Goal: Transaction & Acquisition: Purchase product/service

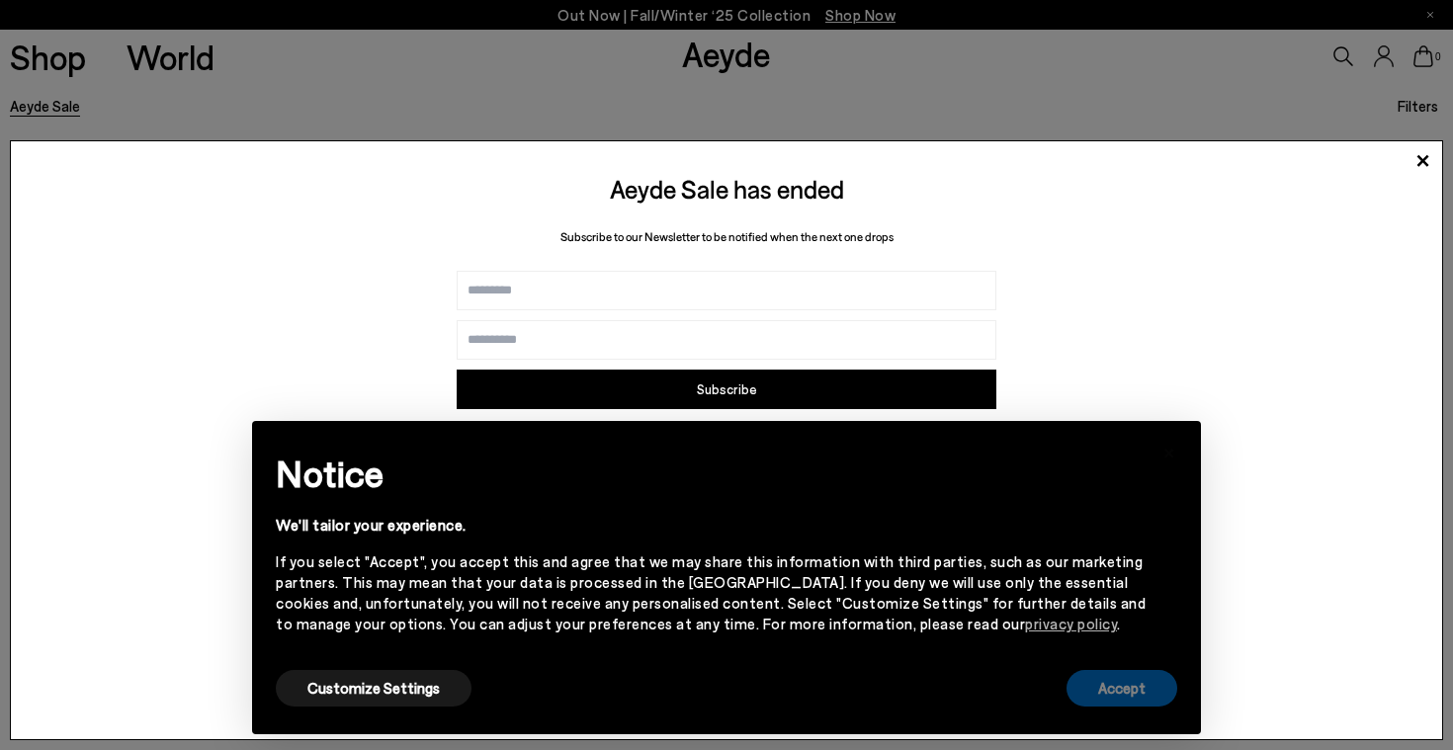
click at [1118, 680] on button "Accept" at bounding box center [1121, 688] width 111 height 37
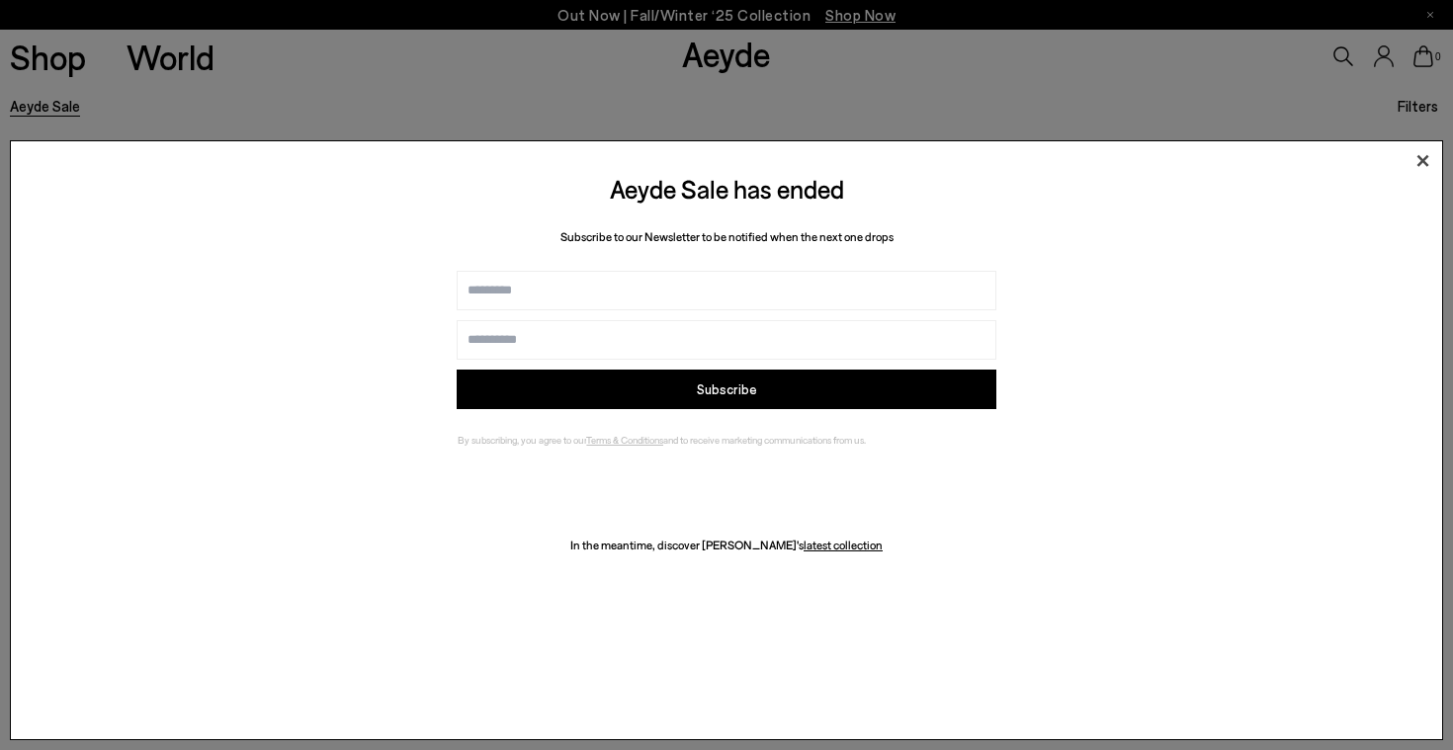
click at [1419, 160] on icon at bounding box center [1422, 161] width 30 height 30
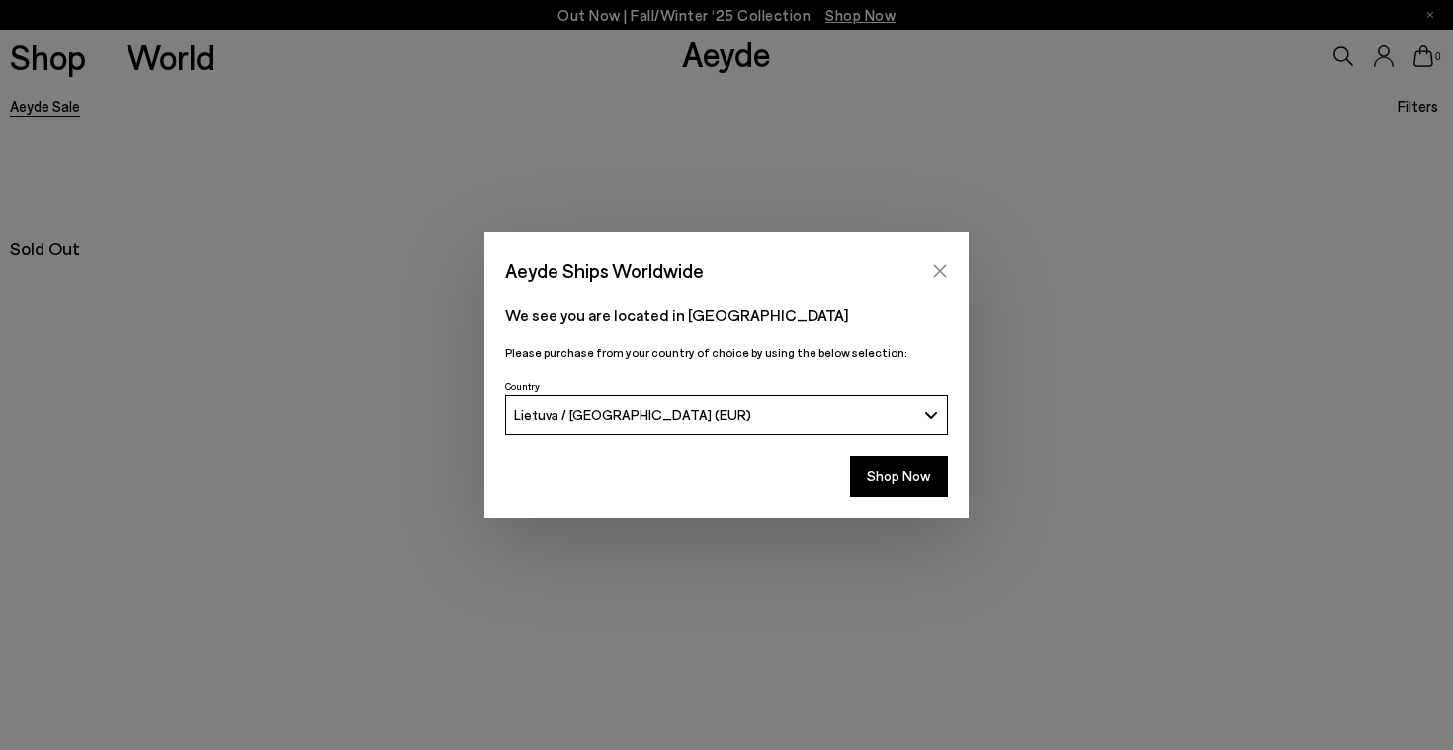
click at [940, 269] on icon "Close" at bounding box center [940, 271] width 16 height 16
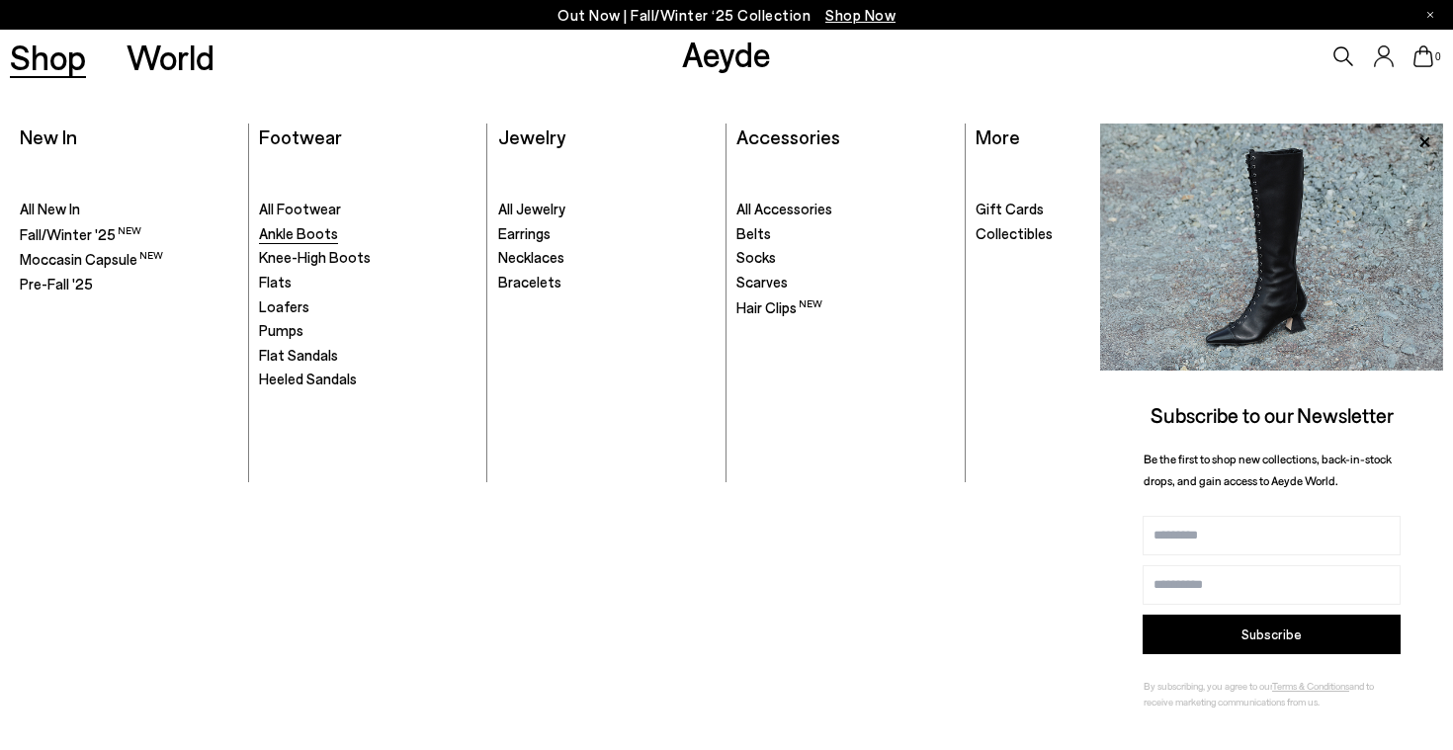
click at [314, 237] on span "Ankle Boots" at bounding box center [298, 233] width 79 height 18
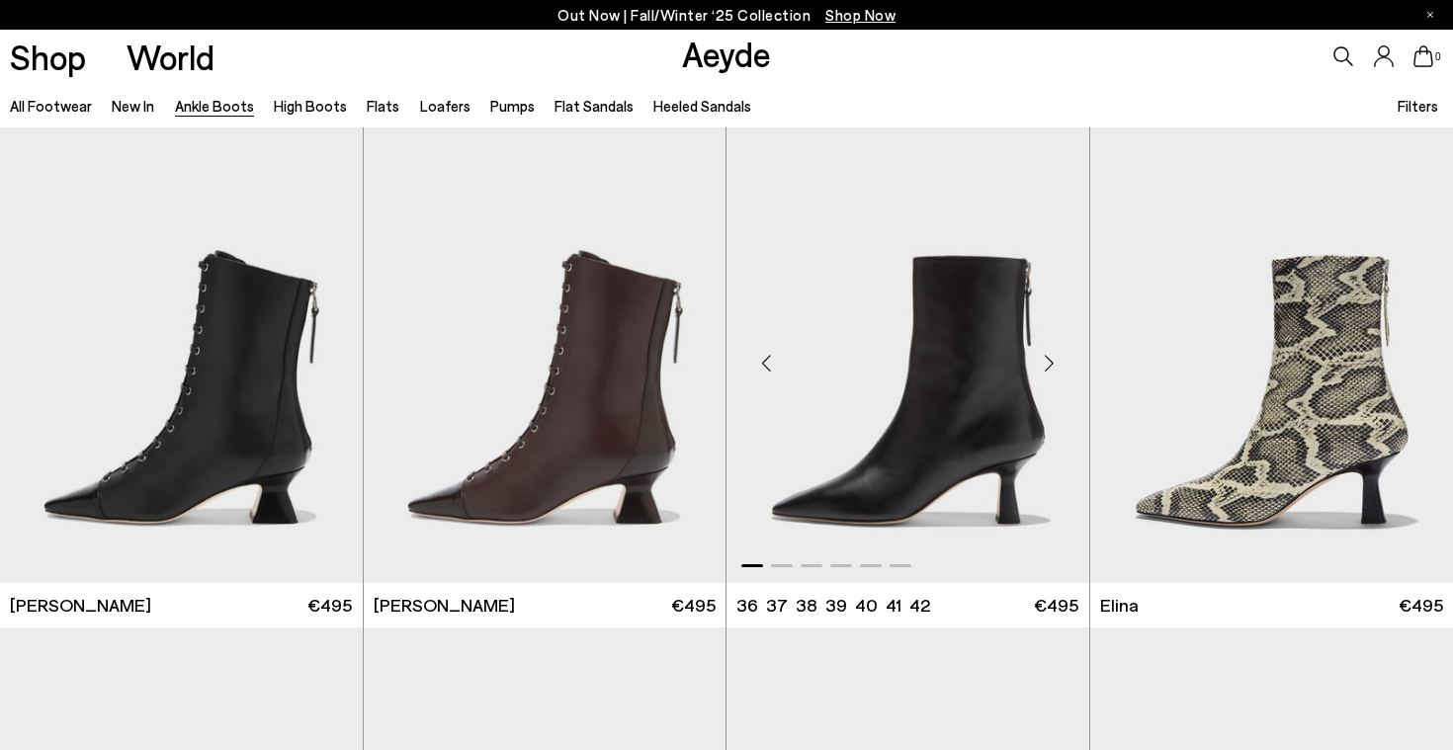
click at [1052, 367] on div "Next slide" at bounding box center [1049, 363] width 59 height 59
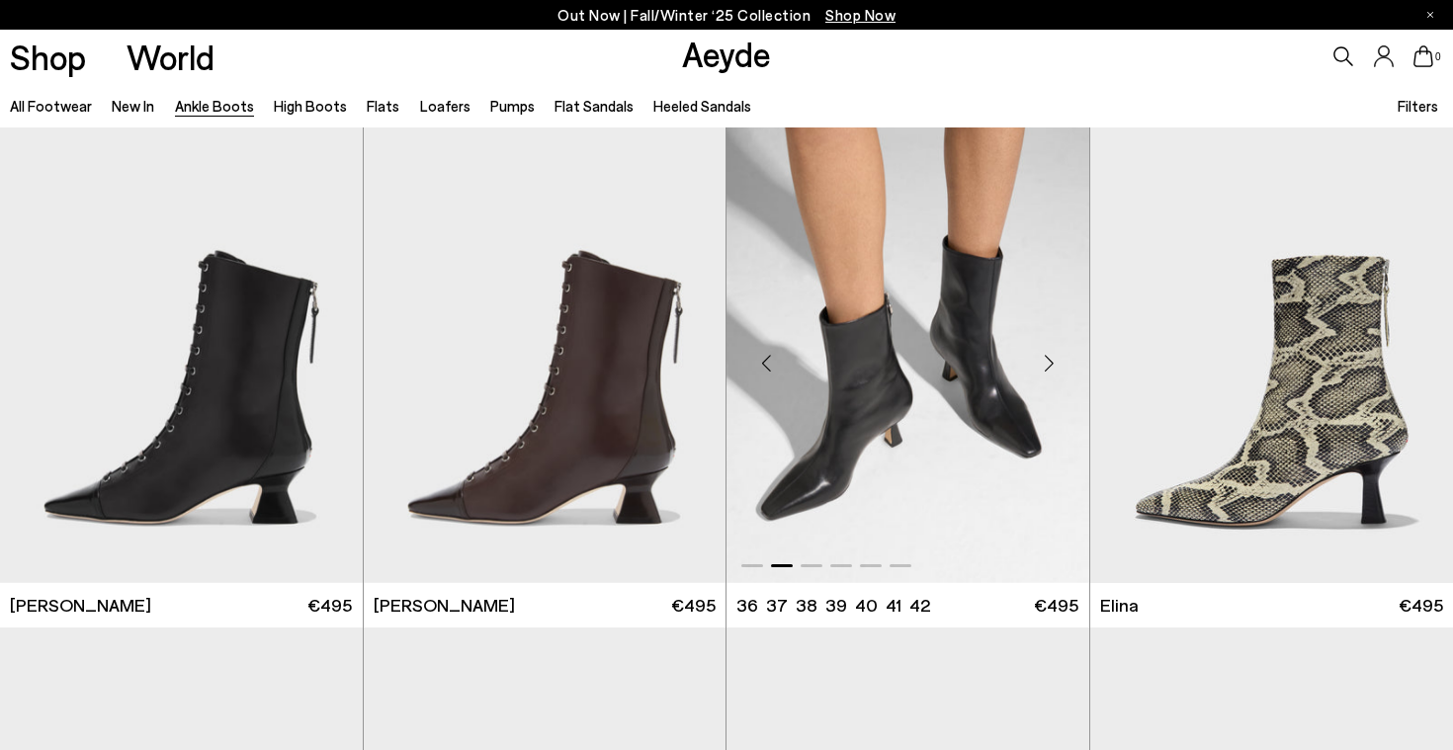
click at [1052, 367] on div "Next slide" at bounding box center [1049, 363] width 59 height 59
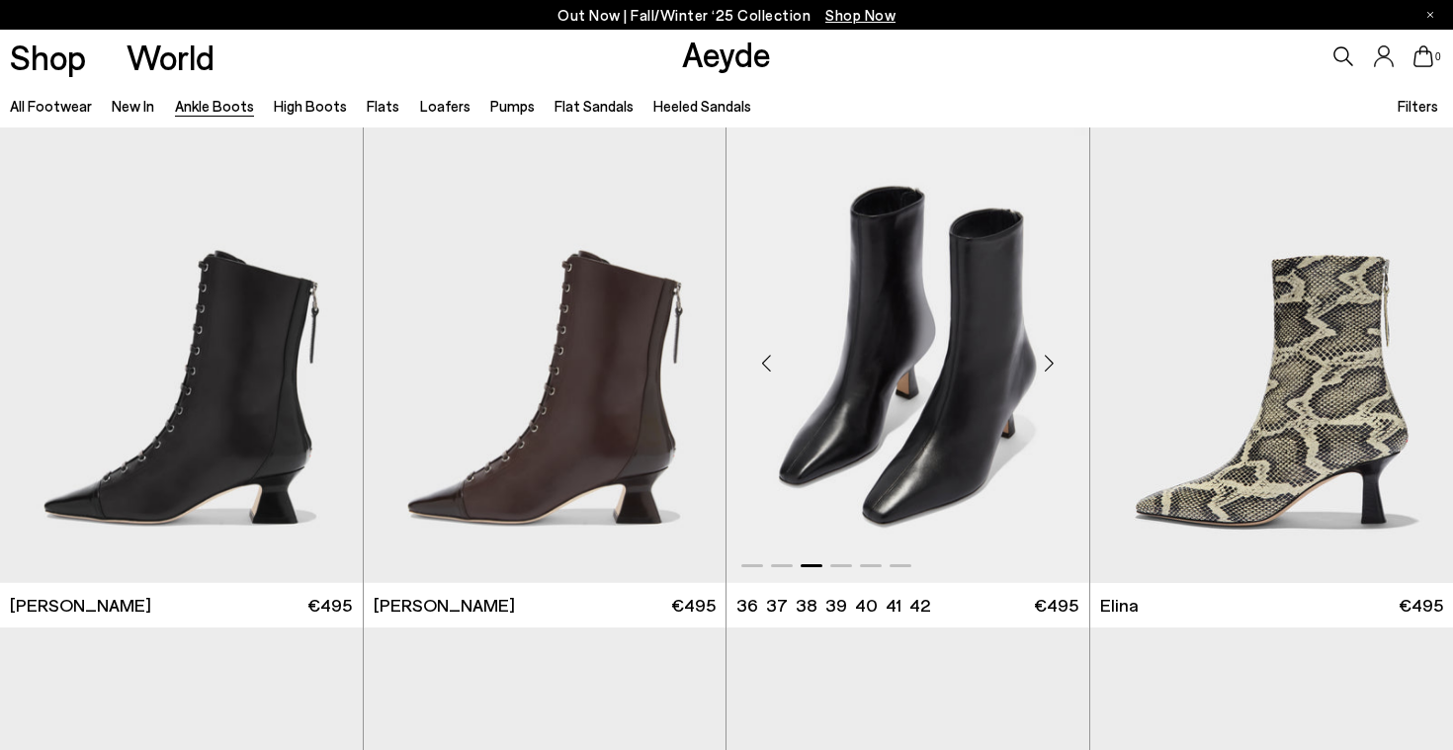
click at [1052, 367] on div "Next slide" at bounding box center [1049, 363] width 59 height 59
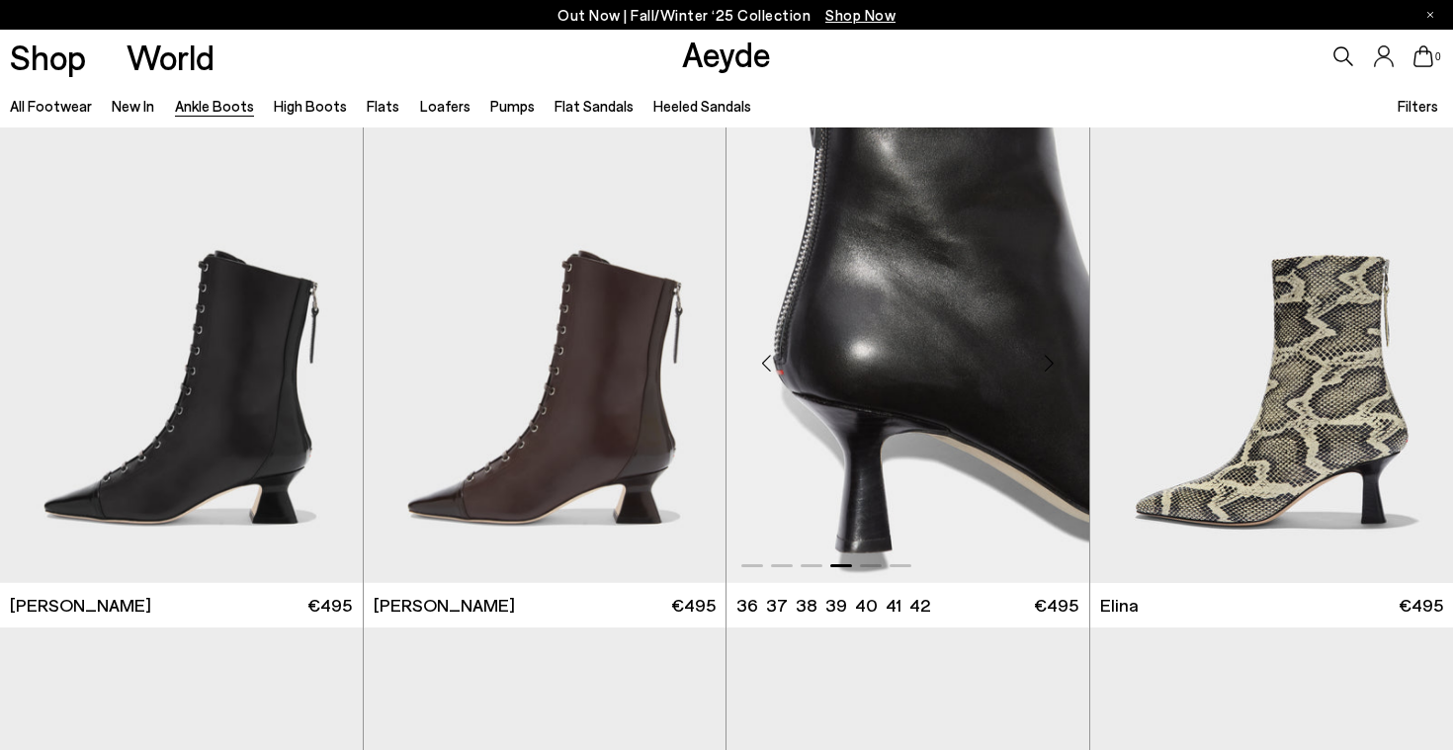
click at [1052, 367] on div "Next slide" at bounding box center [1049, 363] width 59 height 59
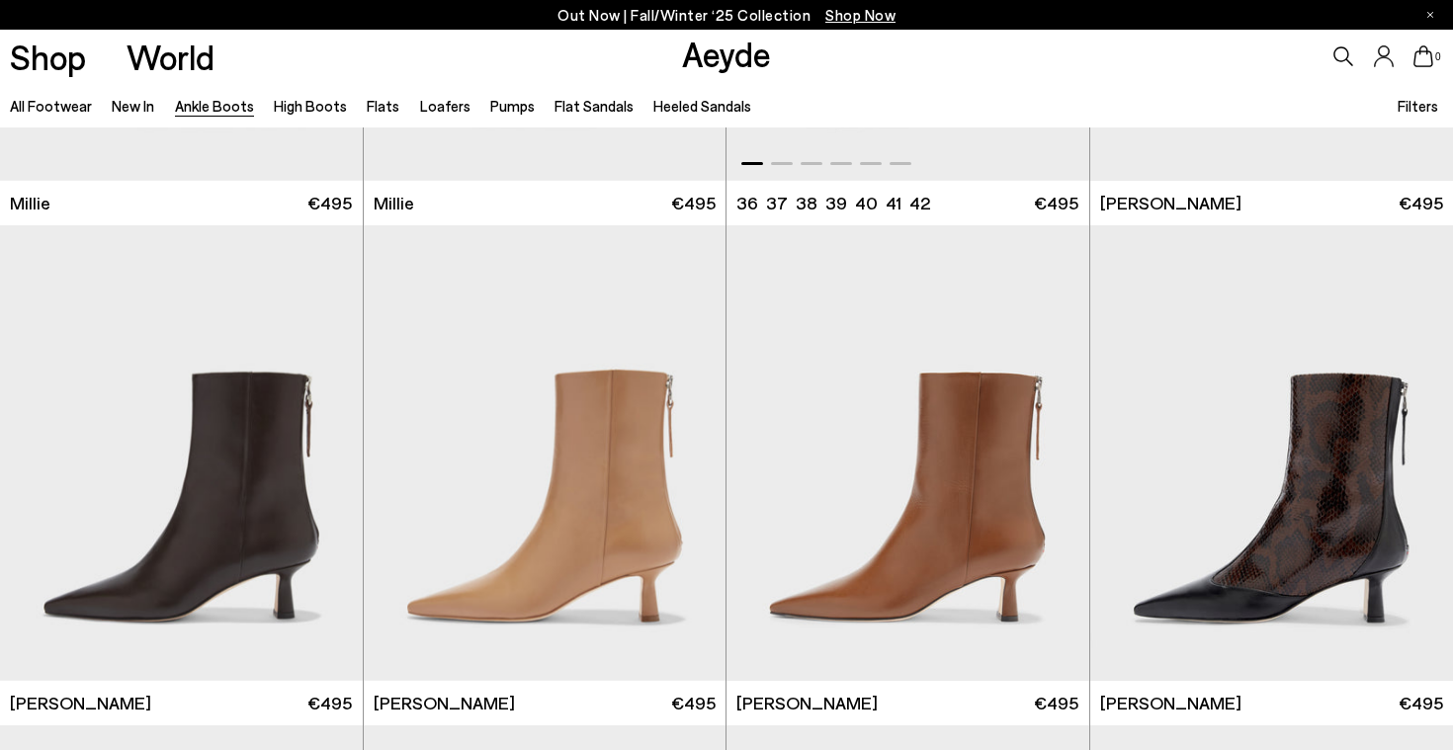
scroll to position [4404, 0]
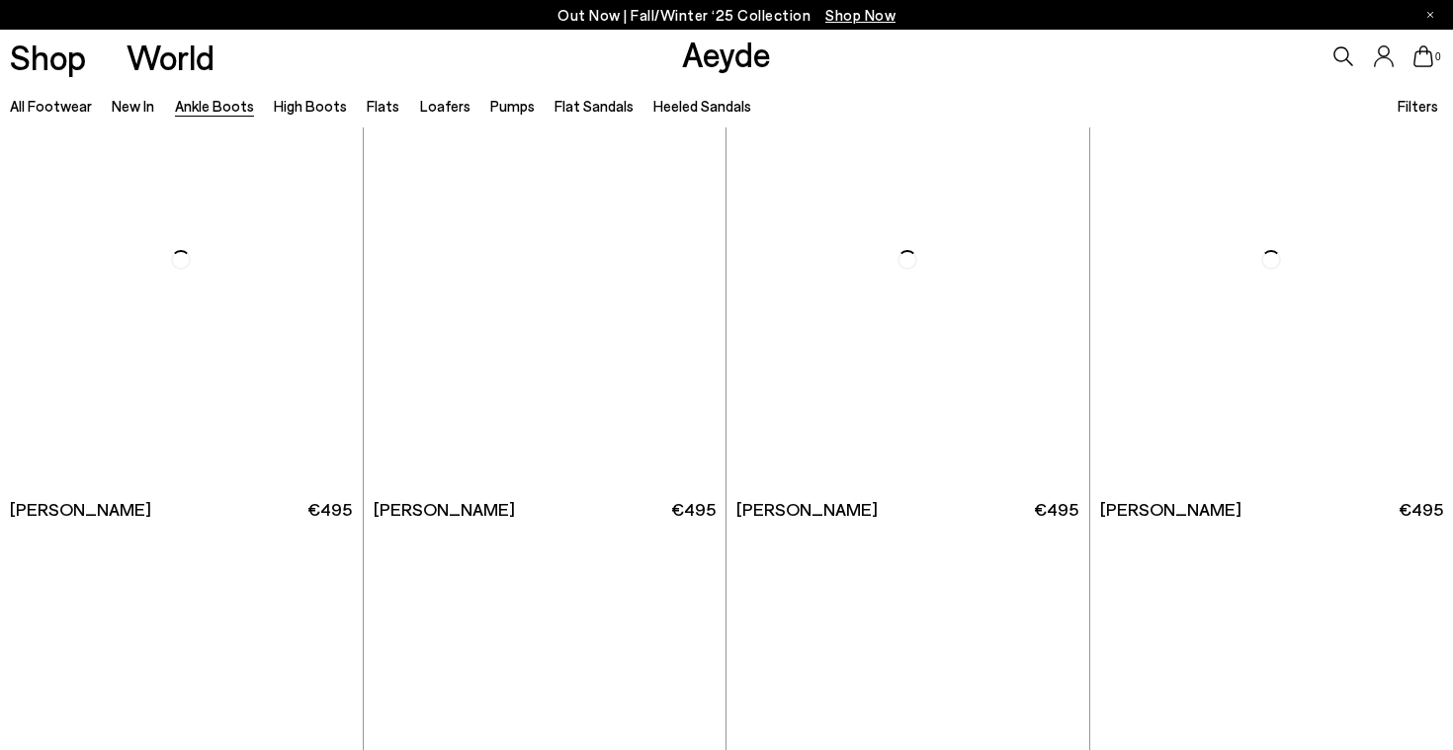
scroll to position [9089, 0]
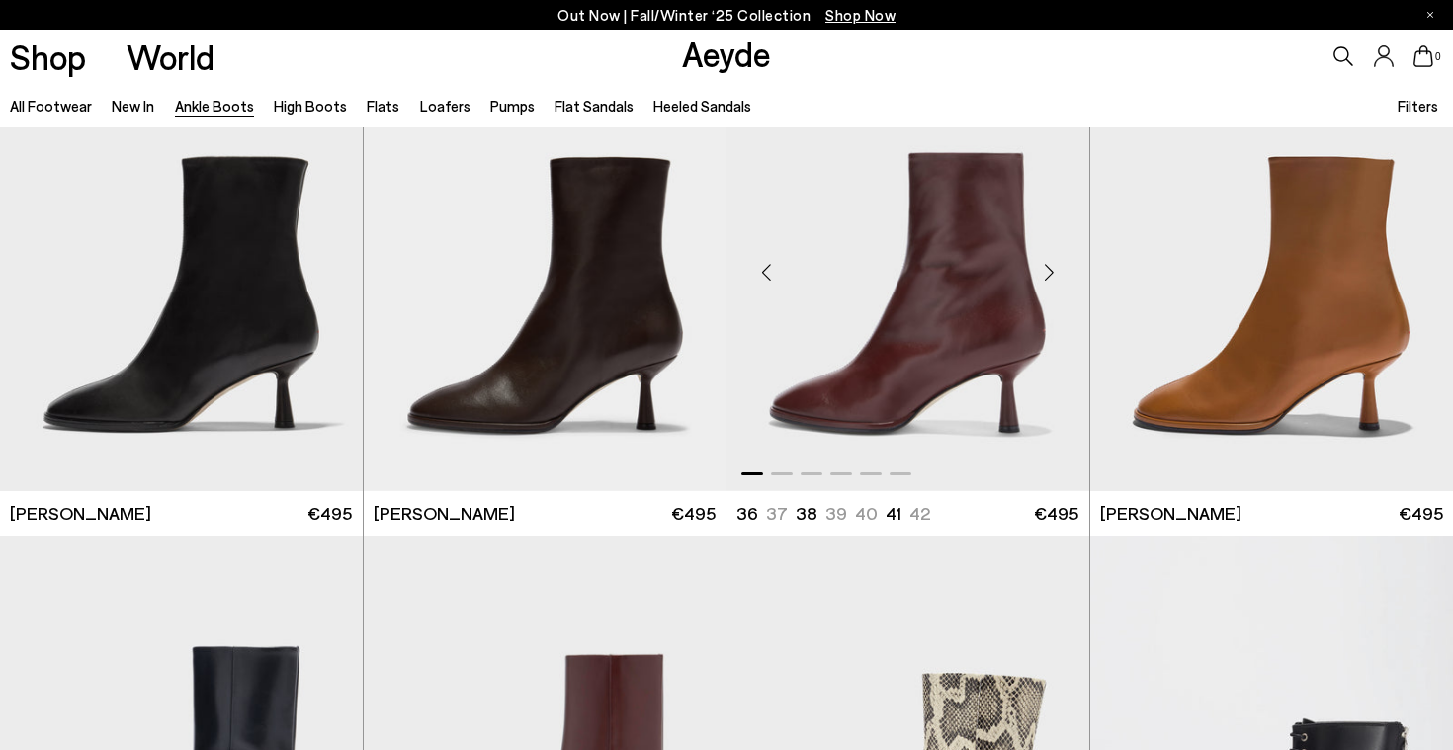
click at [1050, 273] on div "Next slide" at bounding box center [1049, 271] width 59 height 59
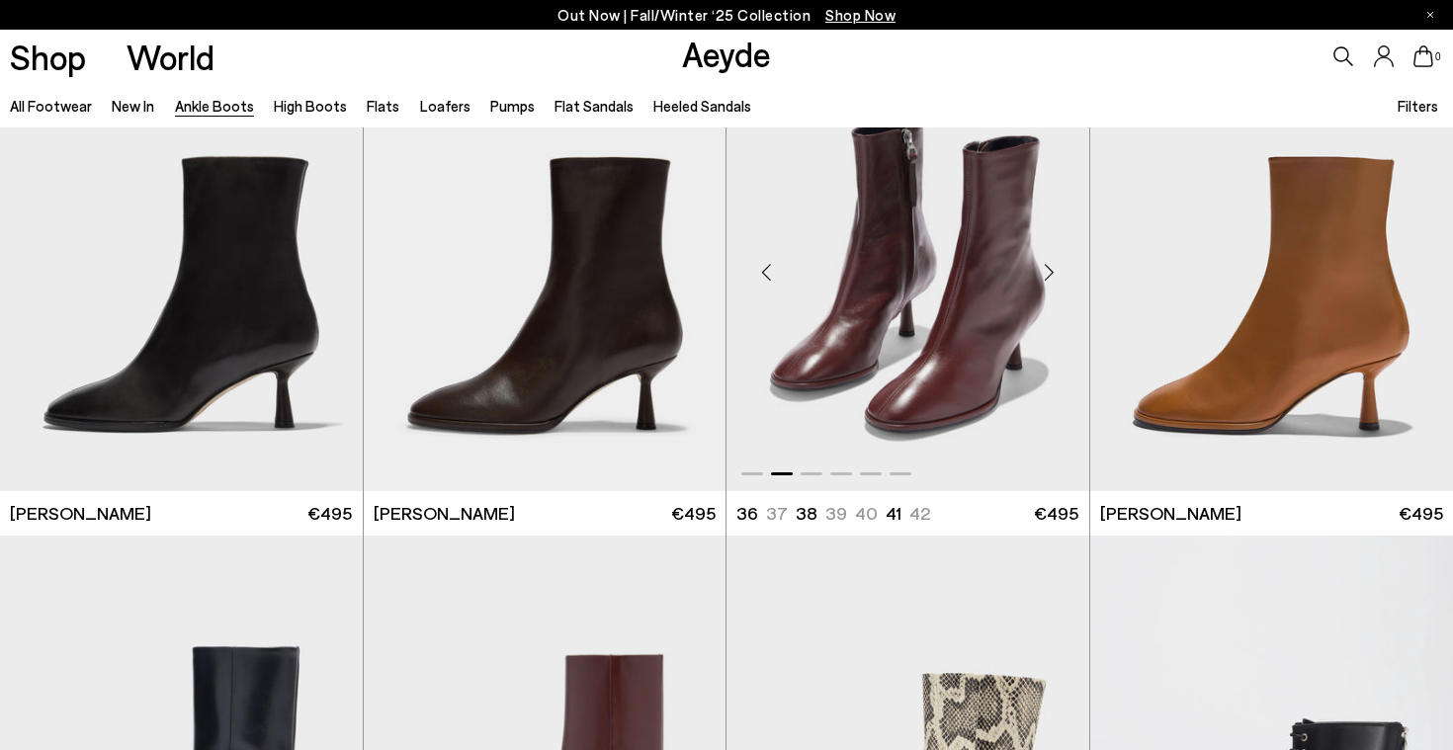
click at [1050, 273] on div "Next slide" at bounding box center [1049, 271] width 59 height 59
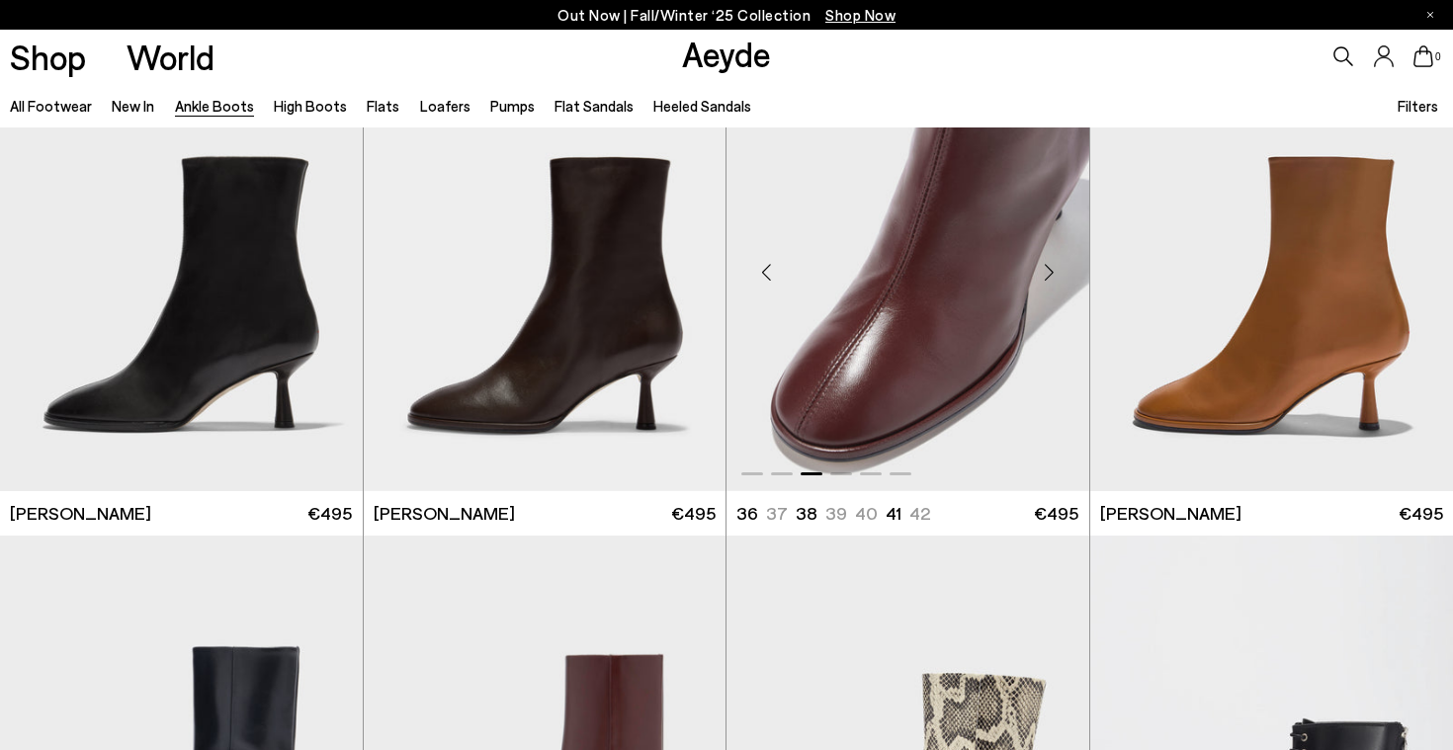
click at [1050, 273] on div "Next slide" at bounding box center [1049, 271] width 59 height 59
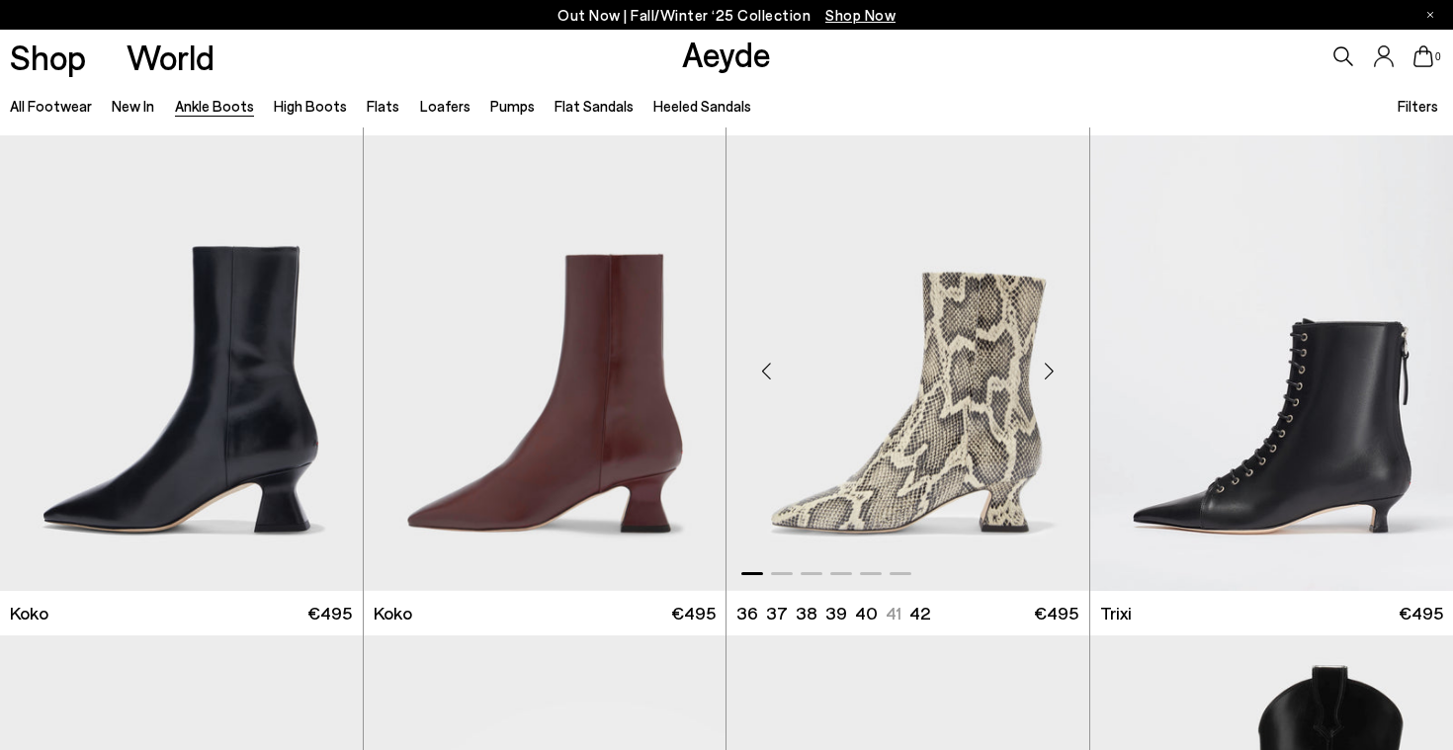
scroll to position [8839, 0]
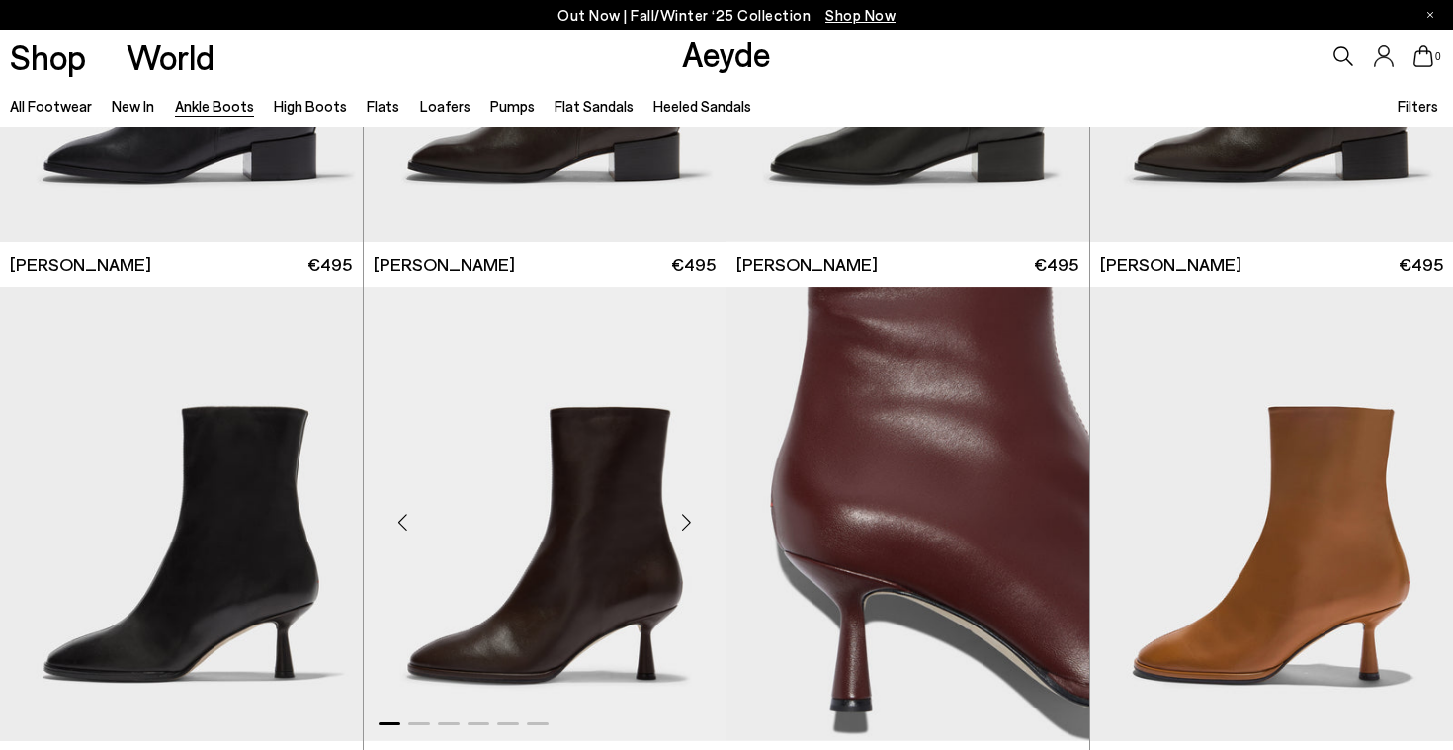
click at [687, 514] on div "Next slide" at bounding box center [685, 521] width 59 height 59
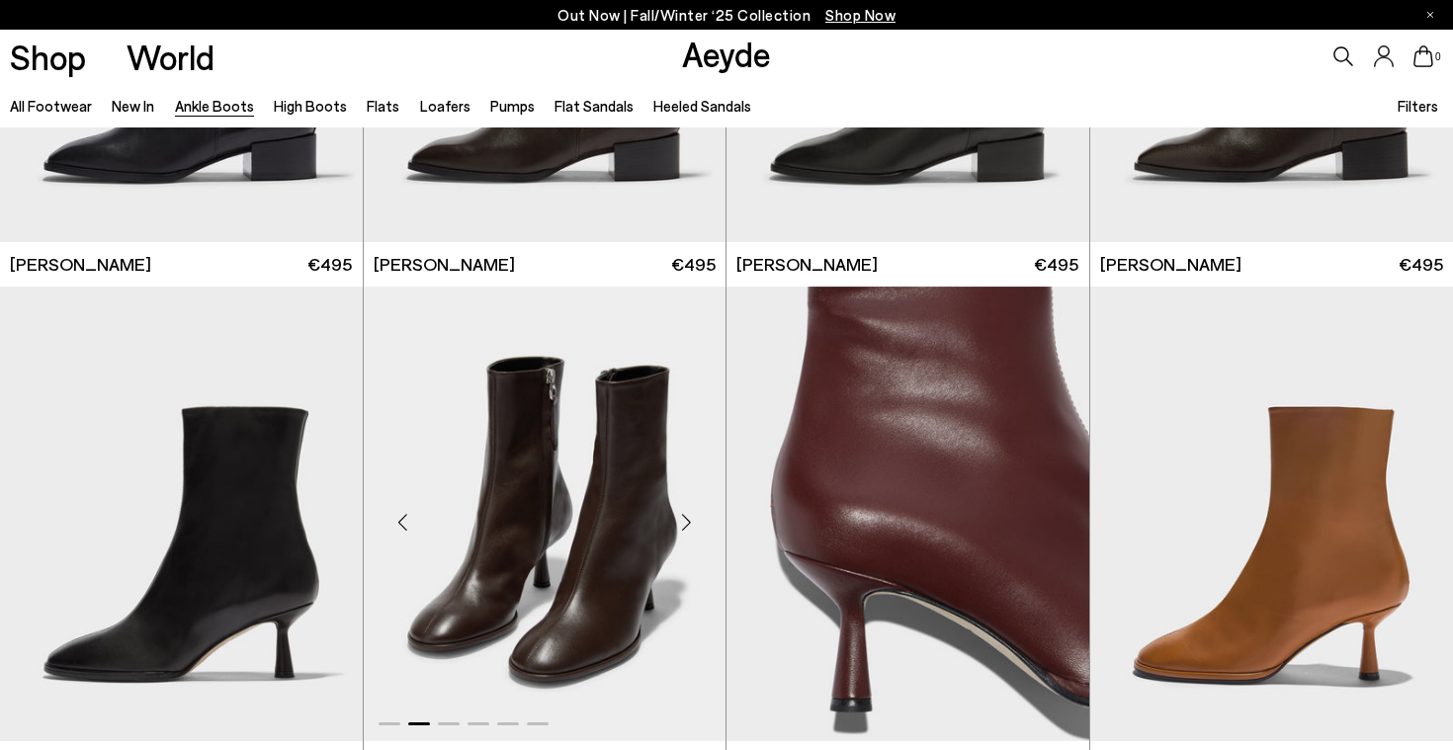
click at [687, 514] on div "Next slide" at bounding box center [685, 521] width 59 height 59
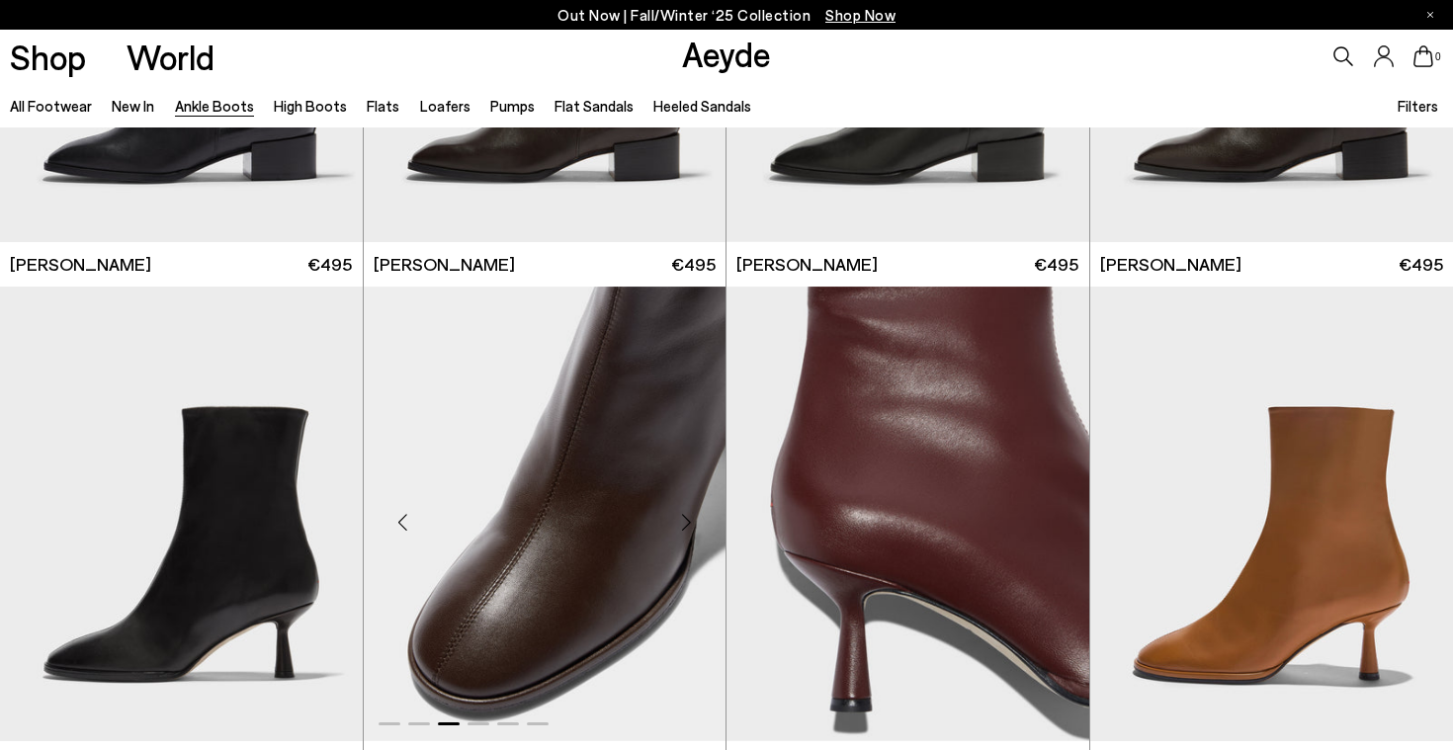
click at [687, 514] on div "Next slide" at bounding box center [685, 521] width 59 height 59
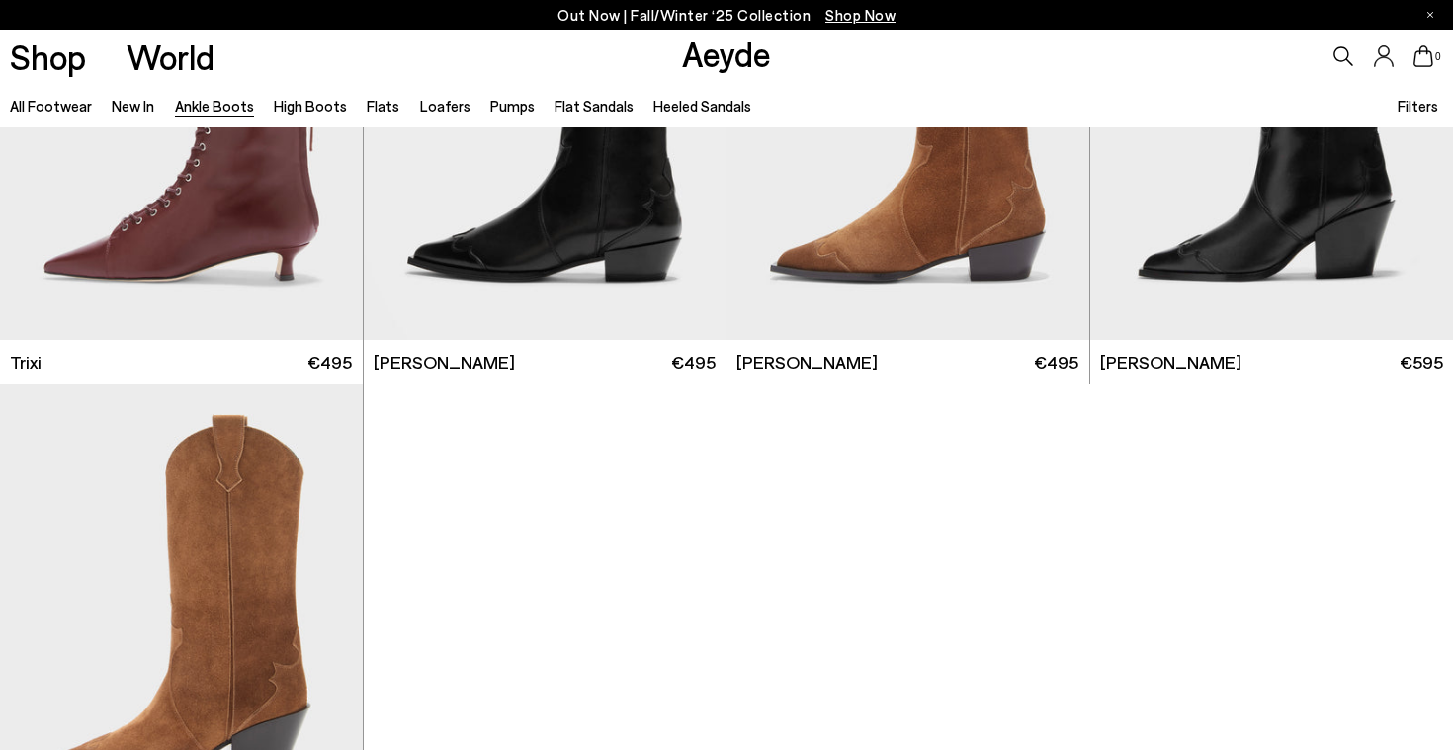
scroll to position [10391, 0]
